Goal: Information Seeking & Learning: Learn about a topic

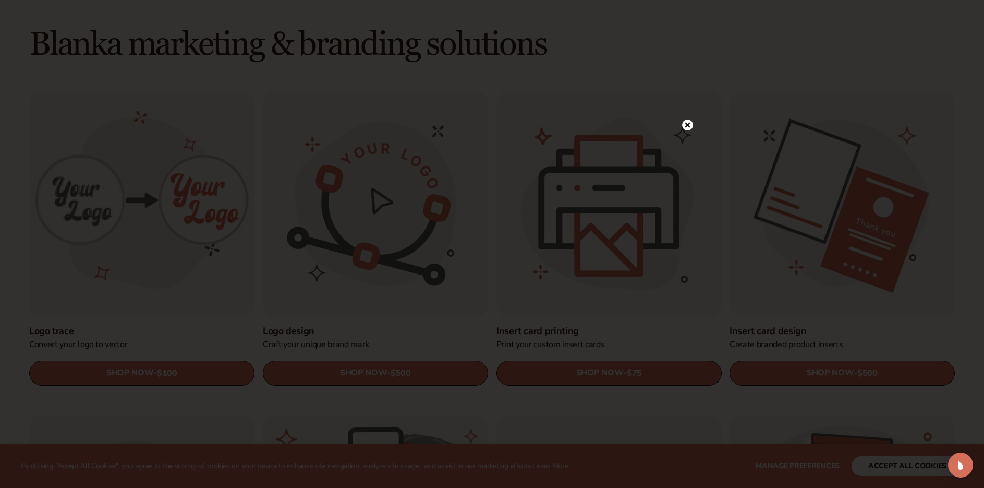
scroll to position [278, 0]
click at [682, 125] on icon at bounding box center [682, 125] width 5 height 5
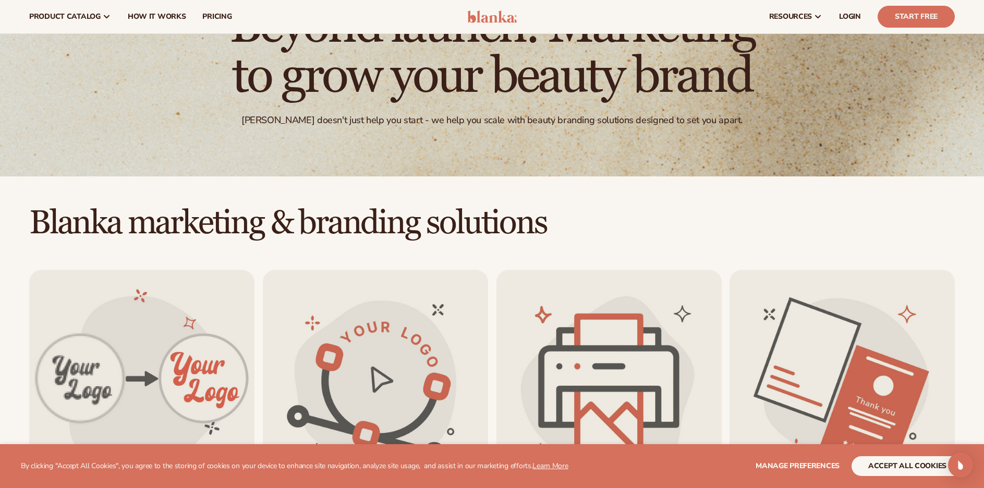
scroll to position [0, 0]
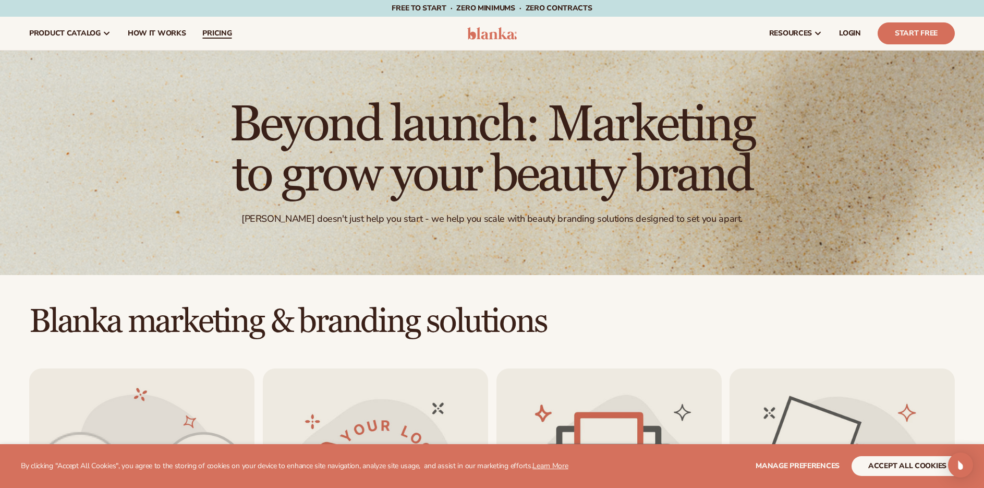
click at [234, 26] on link "pricing" at bounding box center [217, 33] width 46 height 33
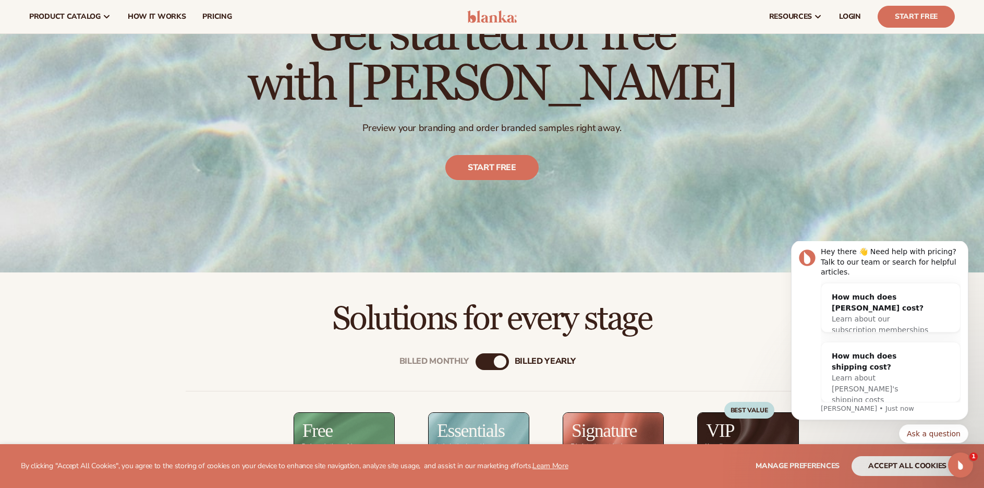
click at [492, 358] on div "Billed Monthly billed Yearly" at bounding box center [492, 361] width 33 height 17
